Goal: Task Accomplishment & Management: Use online tool/utility

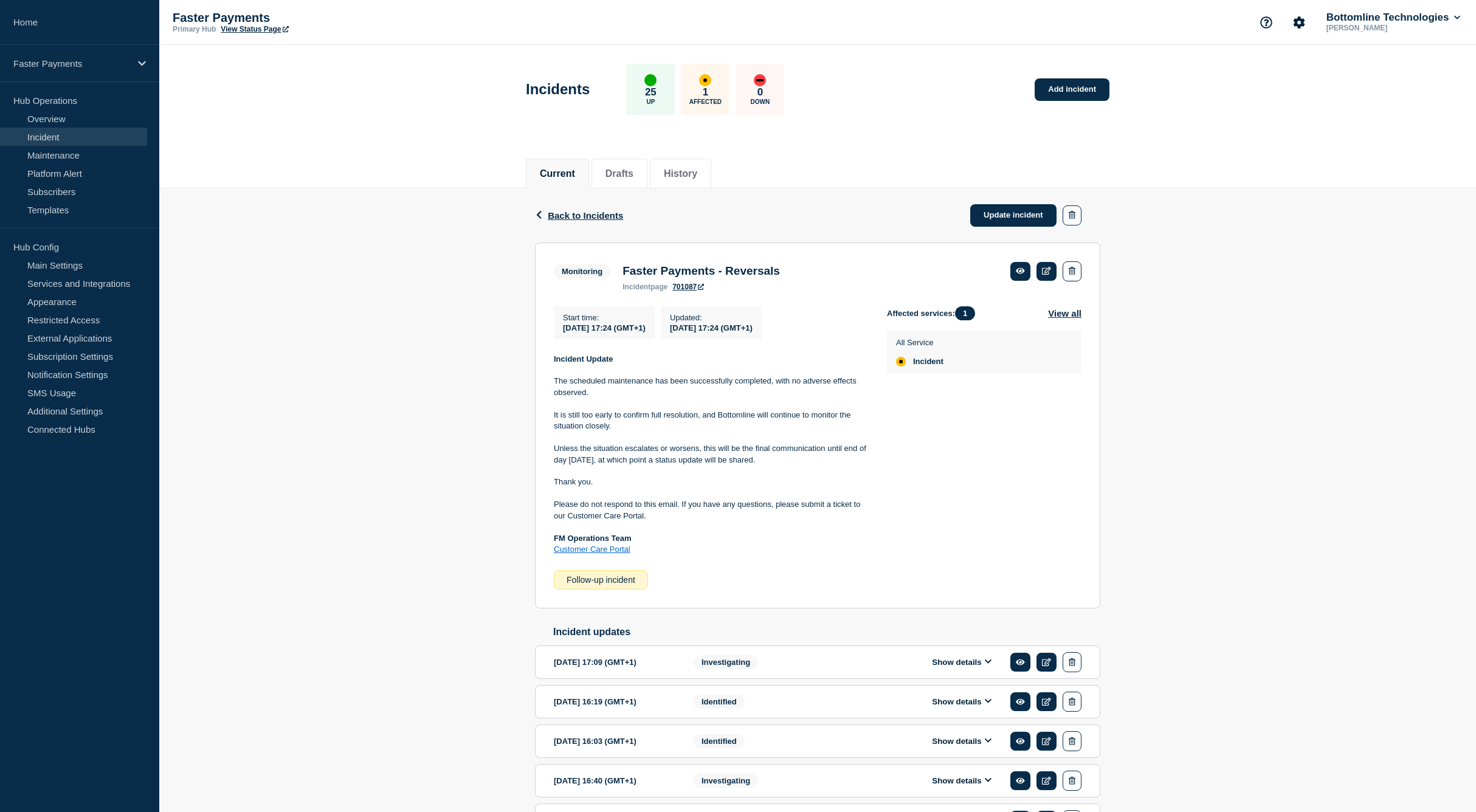
drag, startPoint x: 767, startPoint y: 465, endPoint x: 552, endPoint y: 366, distance: 236.7
click at [552, 366] on section "Monitoring Faster Payments - Reversals incident page 701087 Start time : 2025-0…" at bounding box center [817, 425] width 566 height 365
copy div "Incident Update The scheduled maintenance has been successfully completed, with…"
click at [1014, 215] on link "Update incident" at bounding box center [1012, 215] width 86 height 23
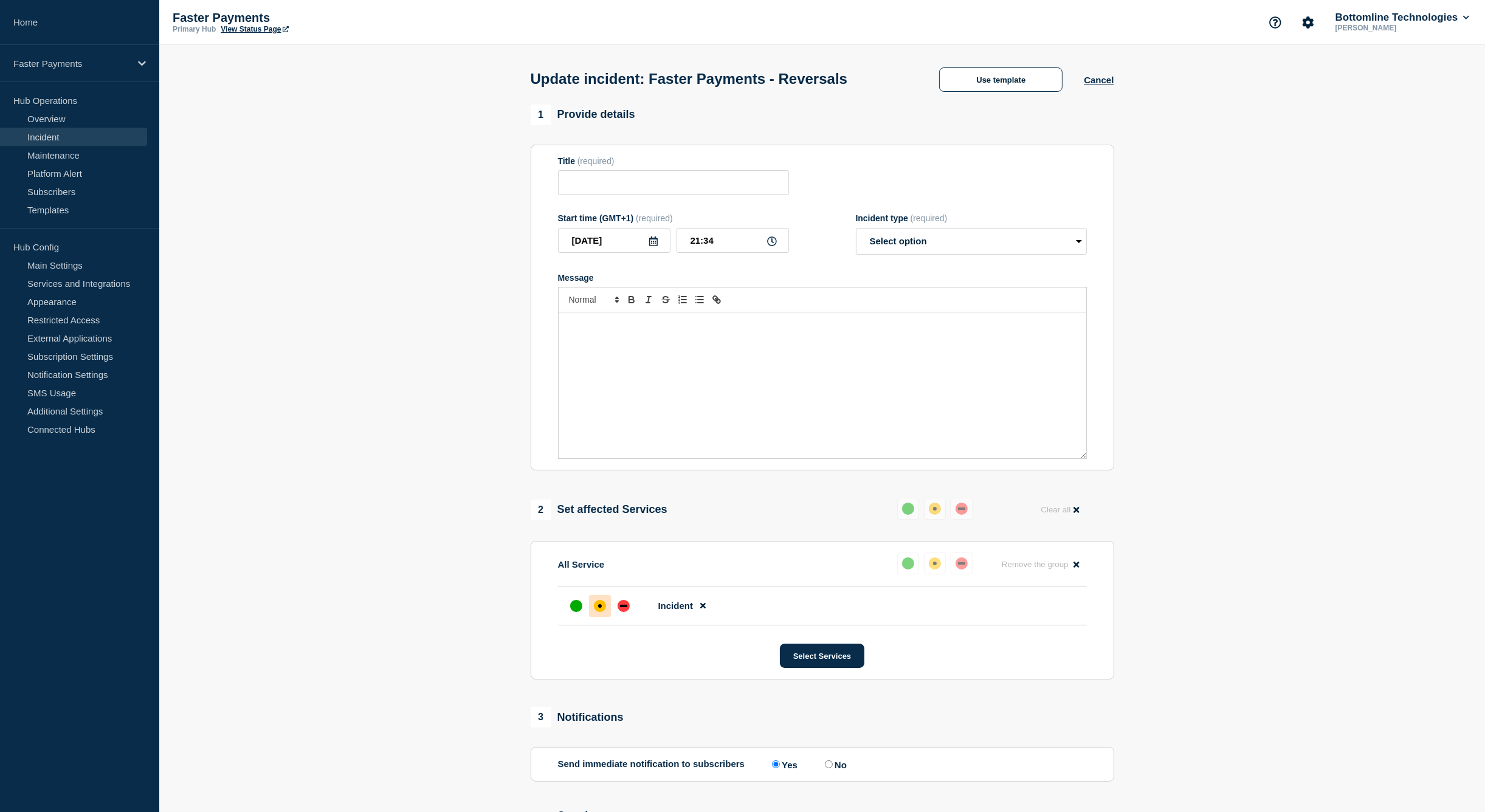
type input "Faster Payments - Reversals"
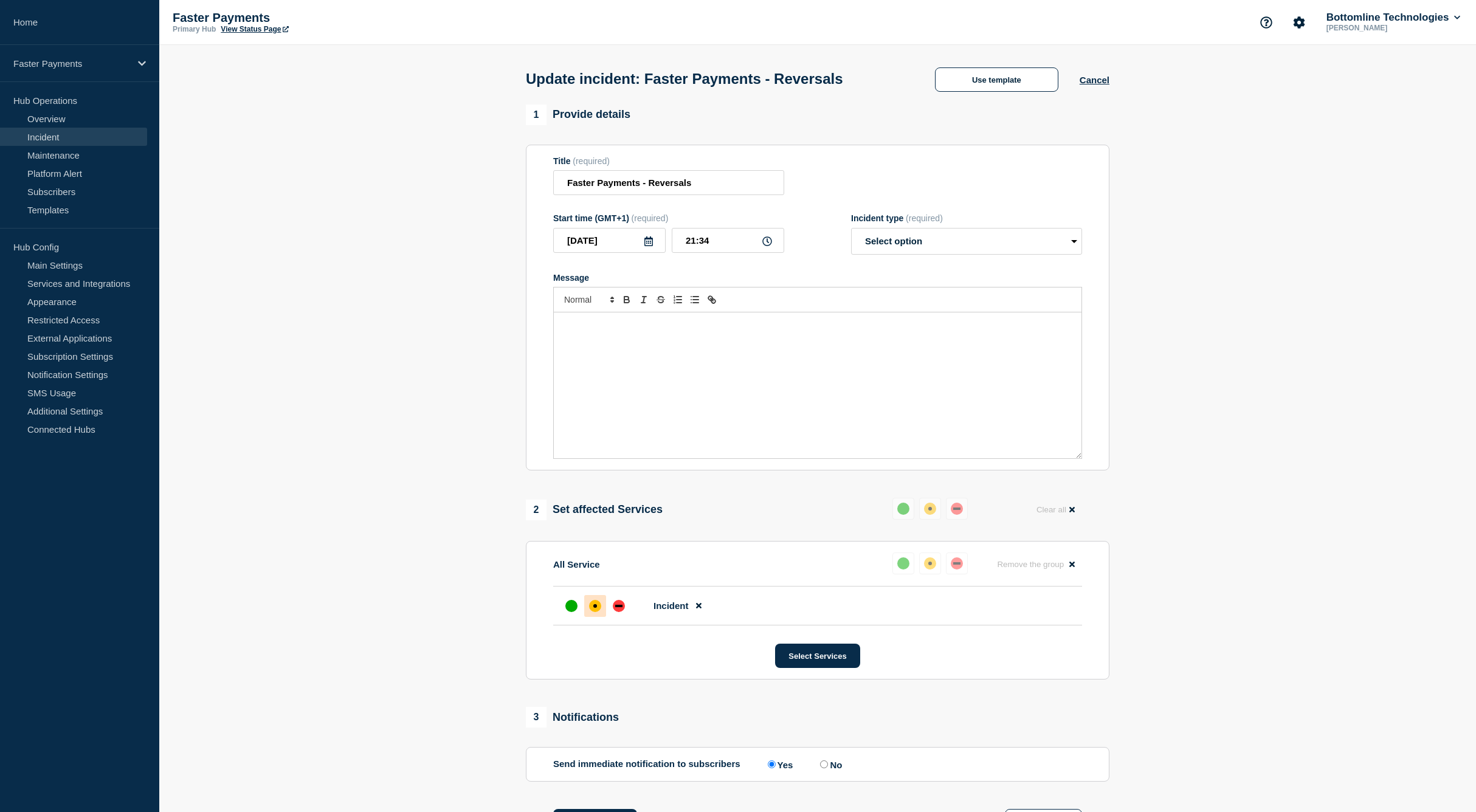
click at [674, 350] on div "Message" at bounding box center [817, 385] width 528 height 146
click at [983, 86] on button "Use template" at bounding box center [996, 79] width 123 height 24
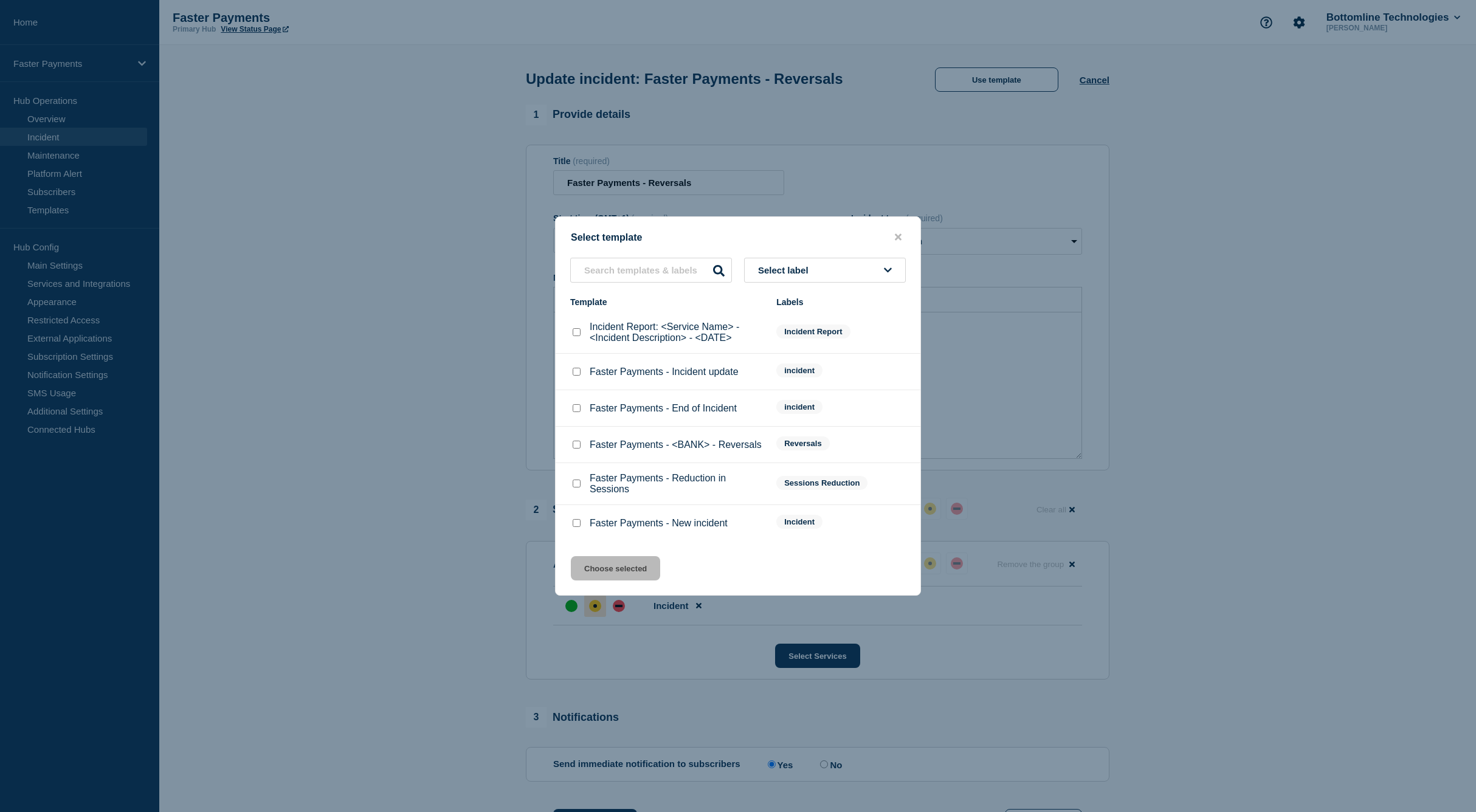
click at [576, 372] on input "Faster Payments - Incident update checkbox" at bounding box center [576, 370] width 8 height 8
checkbox input "true"
click at [620, 576] on button "Choose selected" at bounding box center [615, 568] width 90 height 24
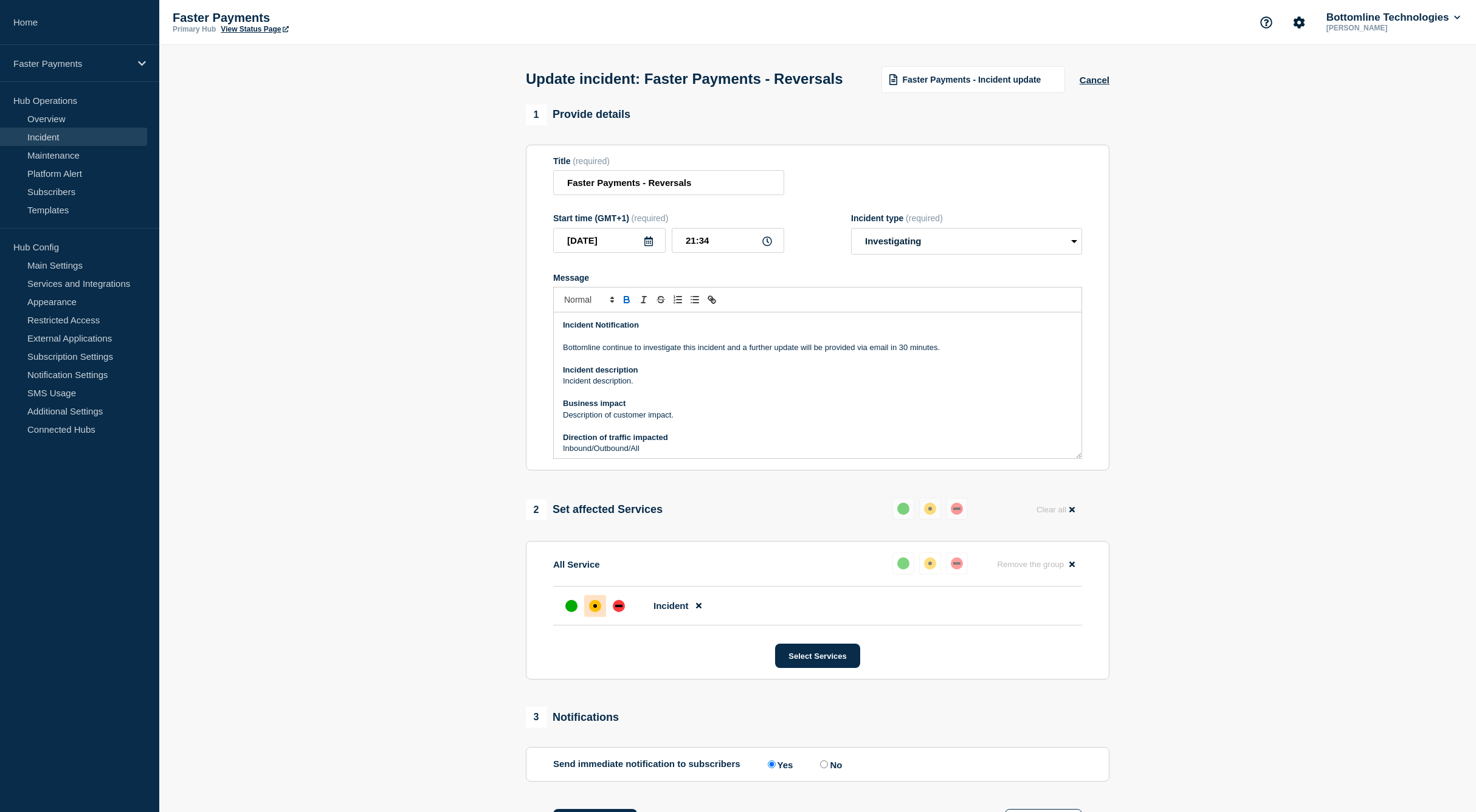
click at [632, 330] on p "Incident Notification" at bounding box center [817, 324] width 510 height 11
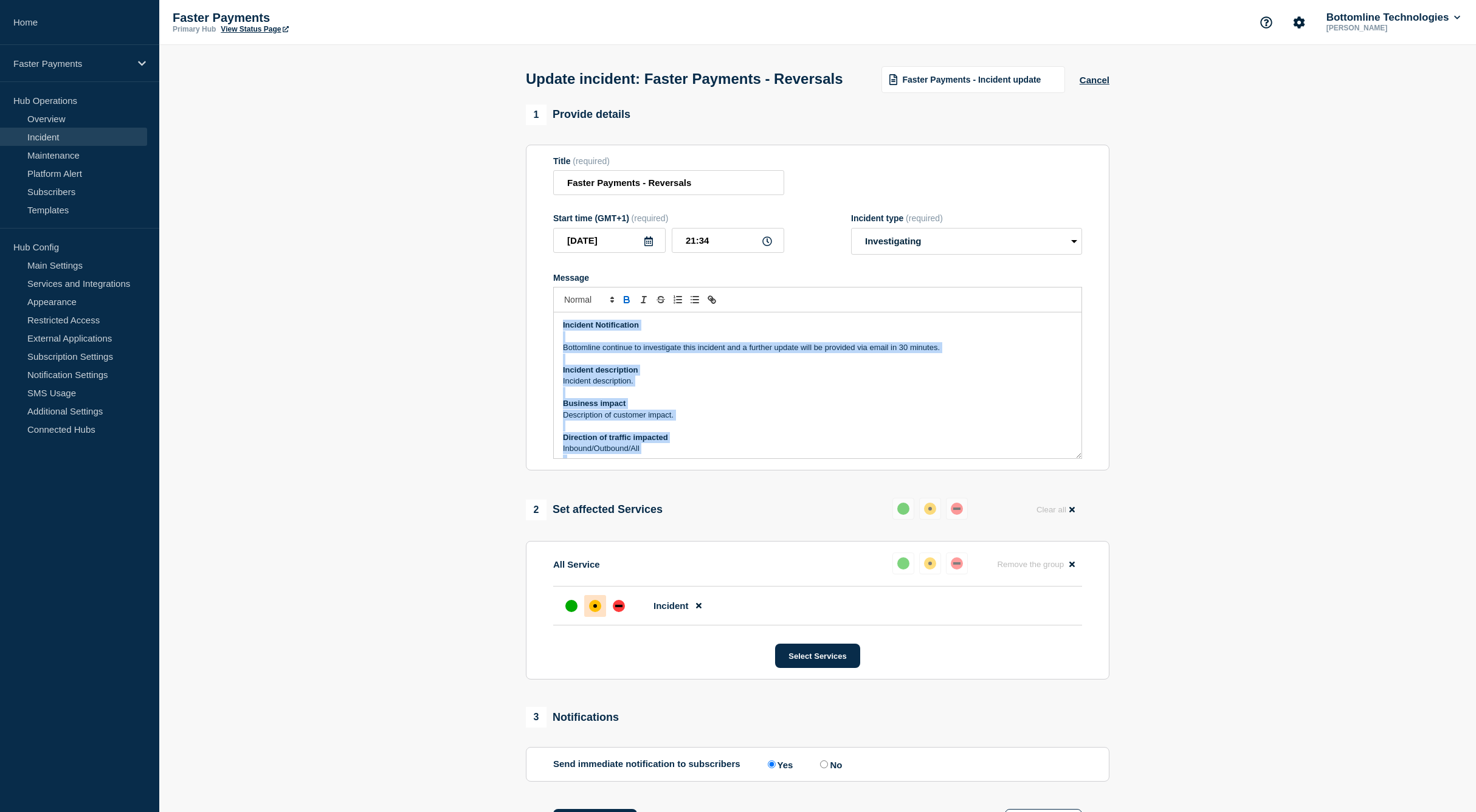
drag, startPoint x: 648, startPoint y: 392, endPoint x: 505, endPoint y: 259, distance: 195.3
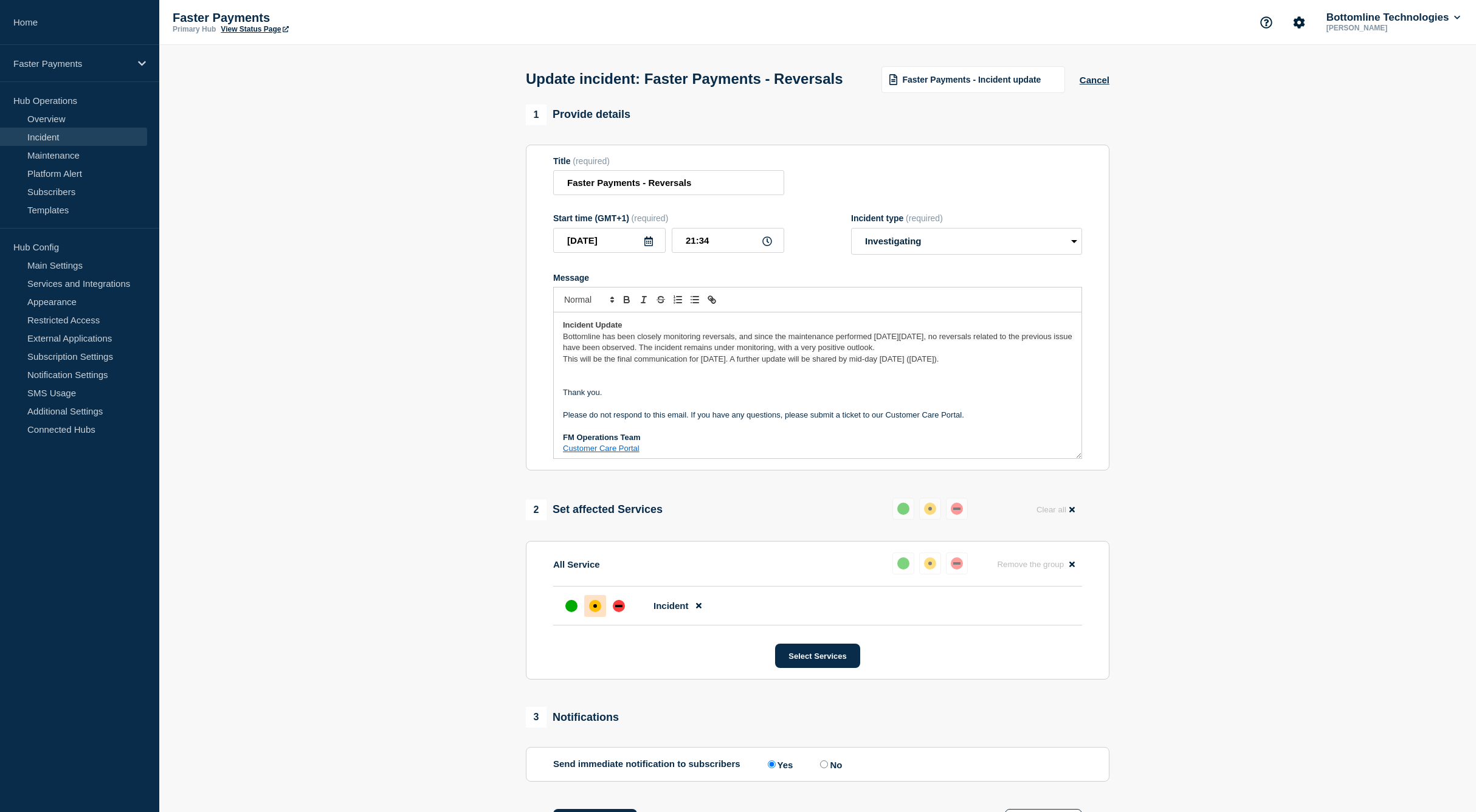
scroll to position [3, 0]
click at [656, 328] on p "Incident Update" at bounding box center [817, 321] width 510 height 11
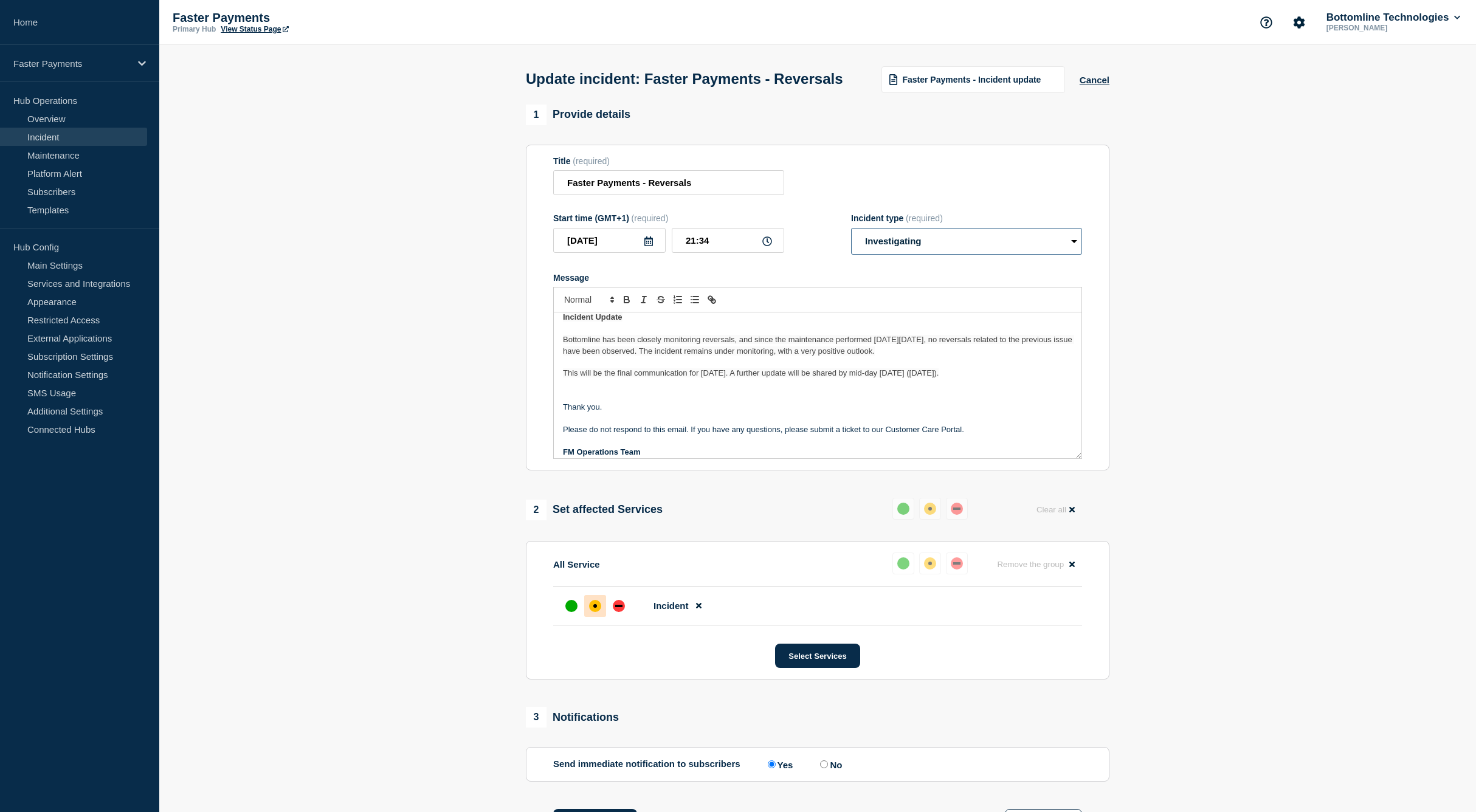
click at [896, 254] on select "Select option Investigating Identified Monitoring Resolved" at bounding box center [966, 241] width 231 height 27
select select "monitoring"
click at [851, 252] on select "Select option Investigating Identified Monitoring Resolved" at bounding box center [966, 241] width 231 height 27
click at [908, 569] on div "up" at bounding box center [903, 563] width 13 height 13
click at [904, 569] on div "up" at bounding box center [903, 563] width 13 height 13
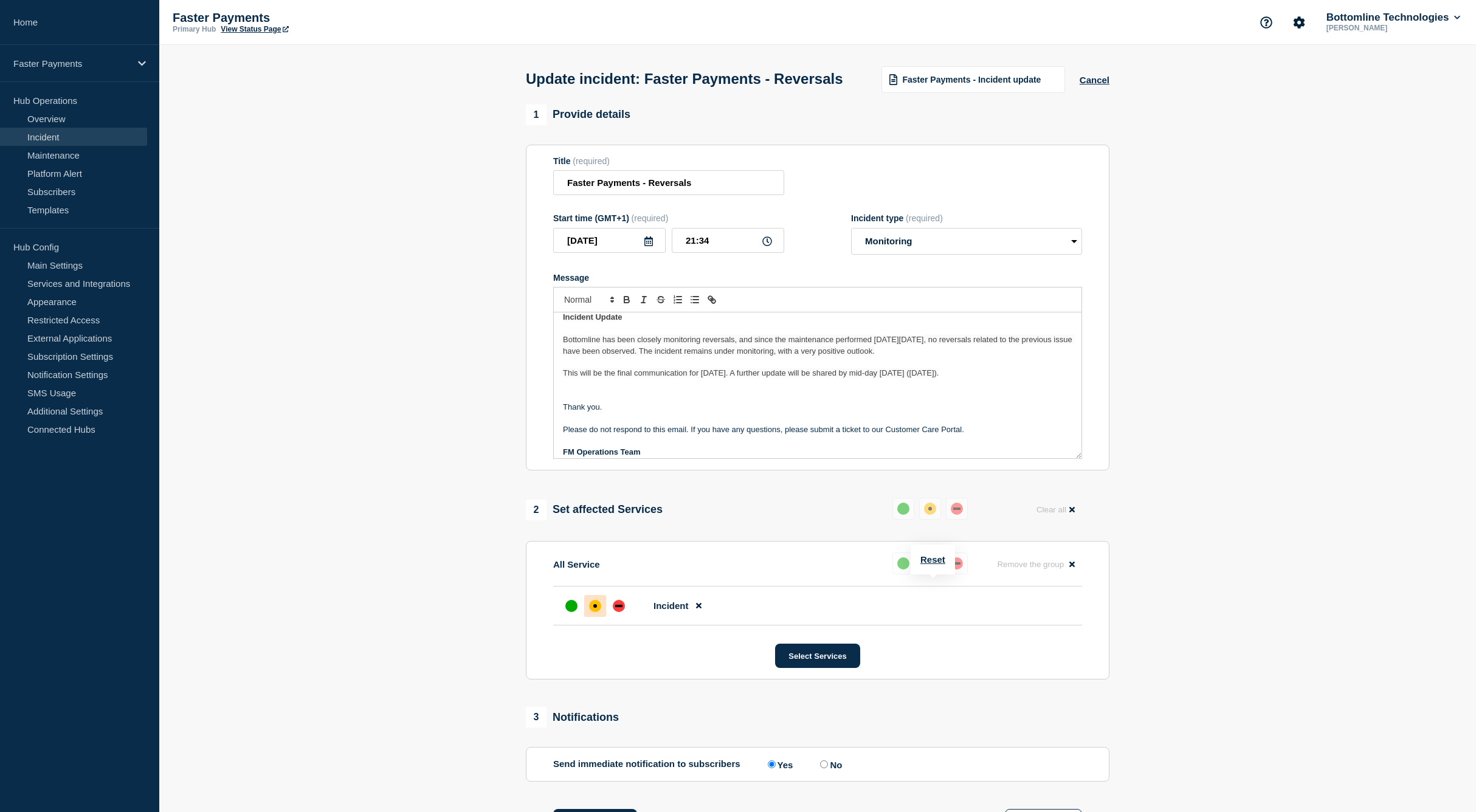
drag, startPoint x: 925, startPoint y: 559, endPoint x: 920, endPoint y: 564, distance: 7.1
click at [925, 559] on button "Reset" at bounding box center [933, 559] width 25 height 10
click at [908, 569] on div "up" at bounding box center [908, 563] width 13 height 13
click at [821, 521] on div "2 Set affected Services Reset Clear all" at bounding box center [817, 509] width 583 height 23
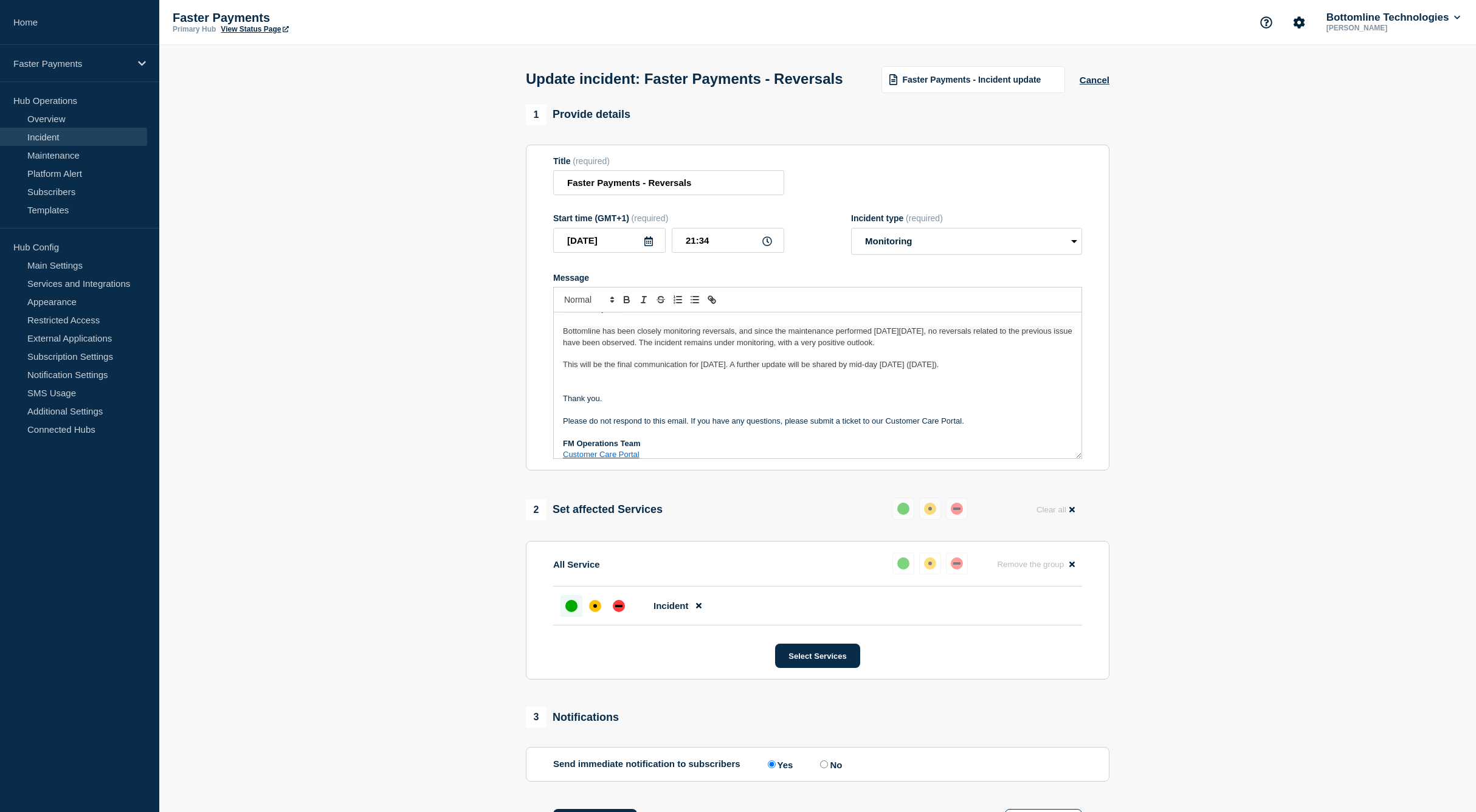
click at [614, 414] on div "Incident Update Bottomline has been closely monitoring reversals, and since the…" at bounding box center [817, 385] width 528 height 146
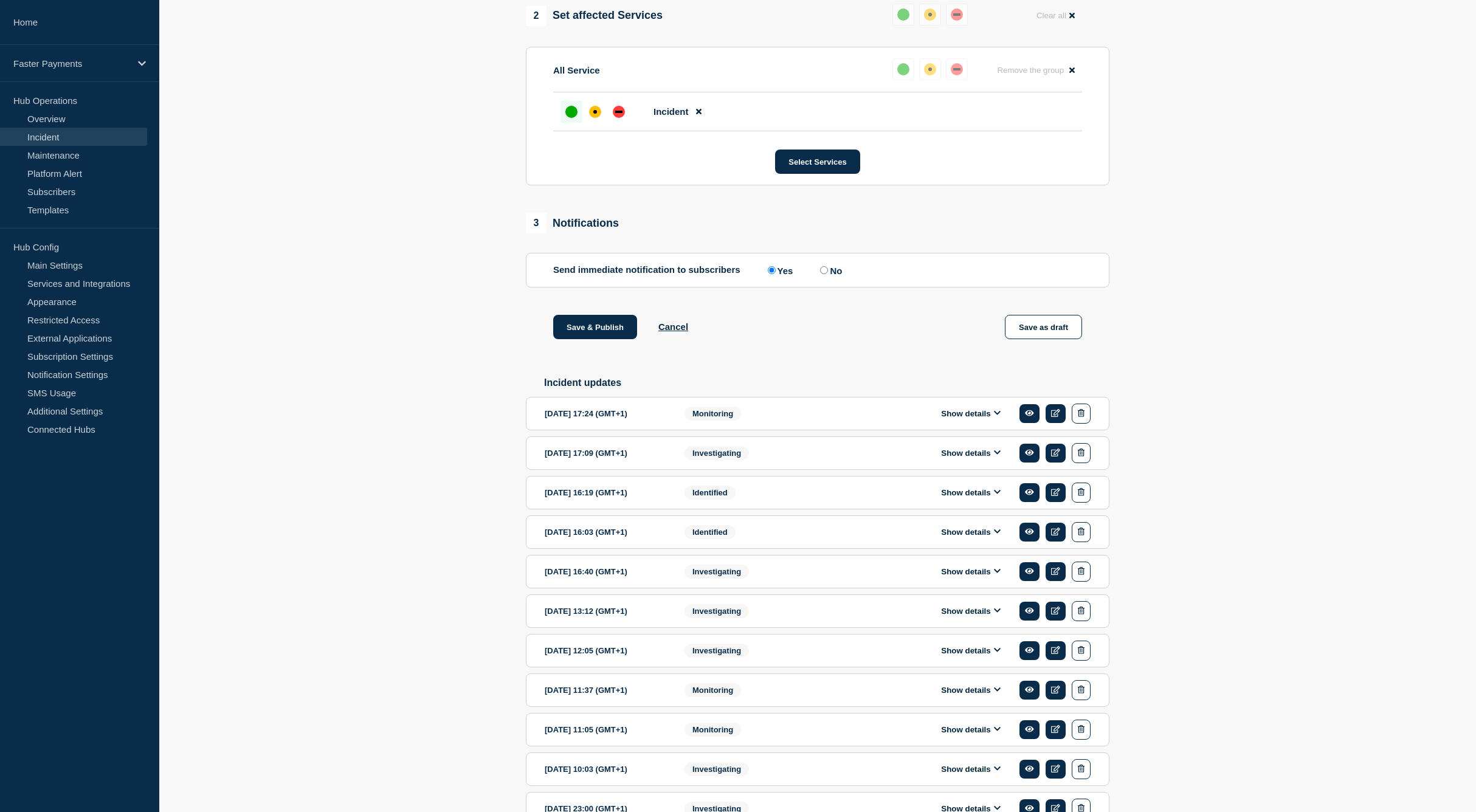
scroll to position [454, 0]
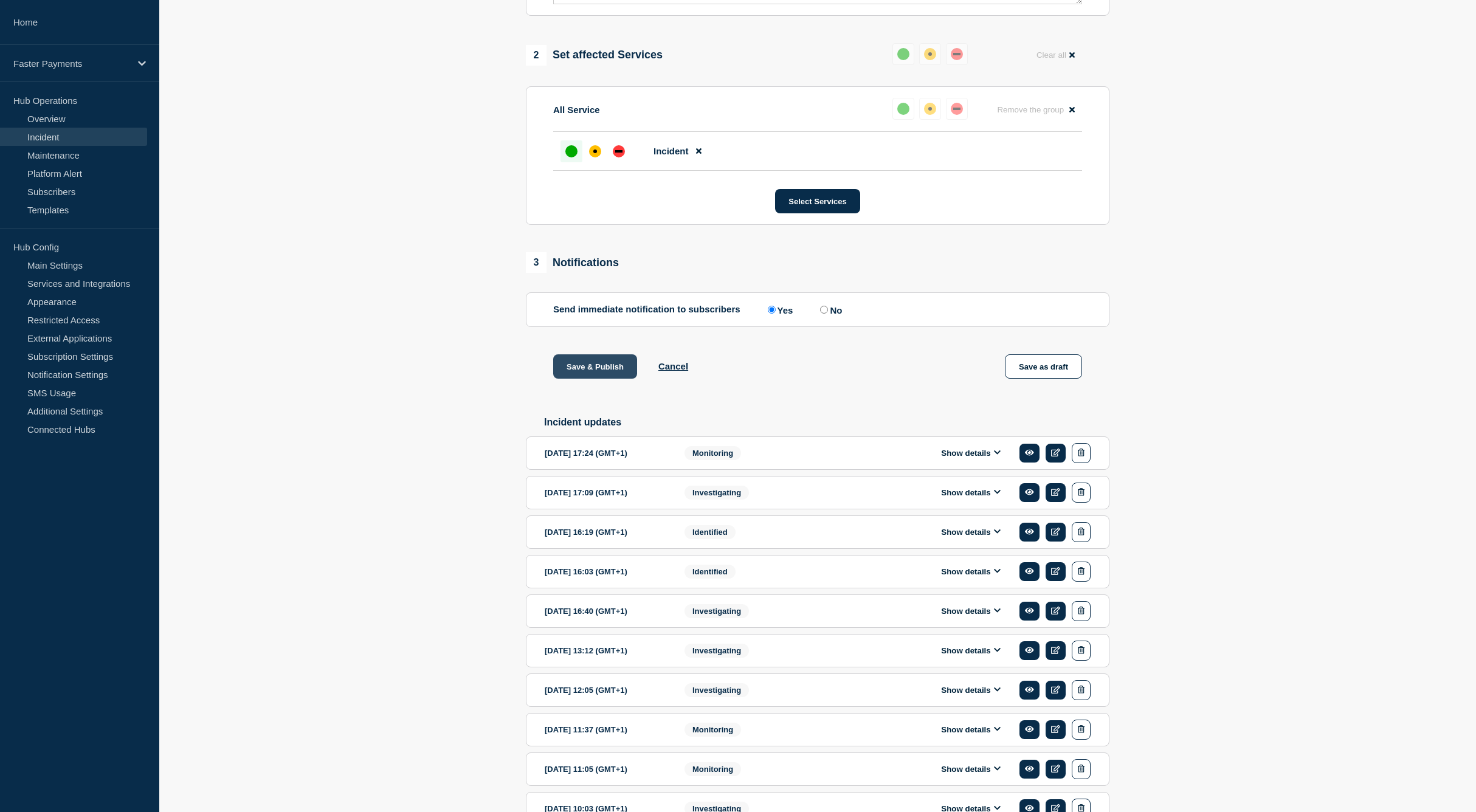
click at [596, 379] on button "Save & Publish" at bounding box center [595, 366] width 84 height 24
